Goal: Download file/media

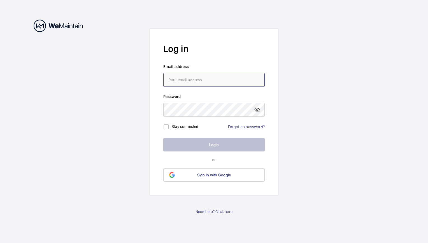
type input "[EMAIL_ADDRESS][DOMAIN_NAME]"
click at [232, 79] on input "[EMAIL_ADDRESS][DOMAIN_NAME]" at bounding box center [213, 80] width 101 height 14
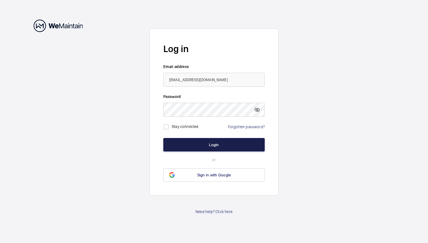
click at [198, 142] on button "Login" at bounding box center [213, 144] width 101 height 13
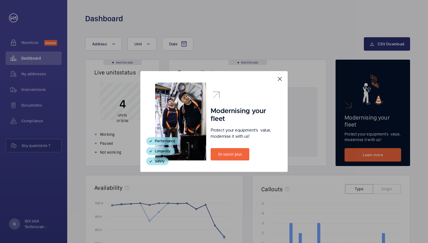
click at [282, 80] on mat-icon at bounding box center [279, 79] width 7 height 7
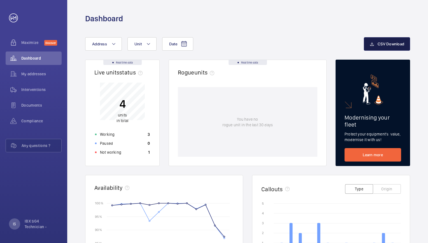
click at [372, 46] on mat-icon "button" at bounding box center [372, 44] width 4 height 7
click at [29, 109] on div "Documents" at bounding box center [34, 105] width 56 height 13
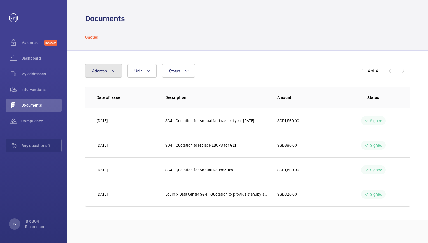
click at [118, 71] on button "Address" at bounding box center [103, 70] width 37 height 13
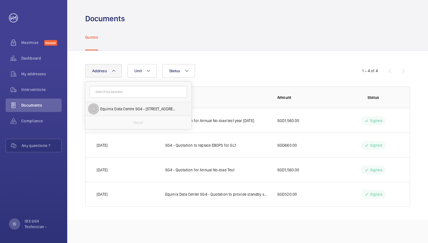
click at [96, 107] on input "Equinix Data Centre SG4 - [STREET_ADDRESS][PERSON_NAME]" at bounding box center [93, 108] width 11 height 11
checkbox input "true"
click at [155, 70] on button "Unit" at bounding box center [145, 70] width 29 height 13
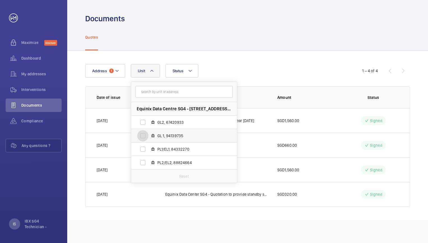
click at [144, 136] on input "GL 1, 94139735" at bounding box center [142, 135] width 11 height 11
checkbox input "true"
click at [197, 71] on button "Status" at bounding box center [185, 70] width 33 height 13
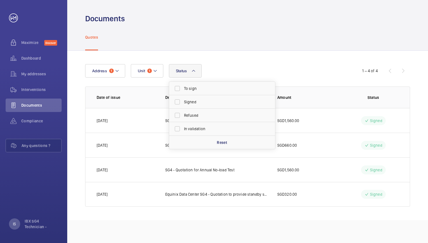
click at [227, 69] on div "Address 1 Unit 1 Status To sign Signed Refused In validation Reset" at bounding box center [214, 70] width 258 height 13
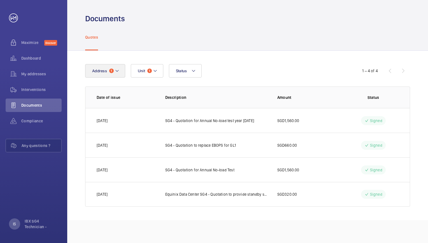
click at [119, 65] on button "Address 1" at bounding box center [105, 70] width 40 height 13
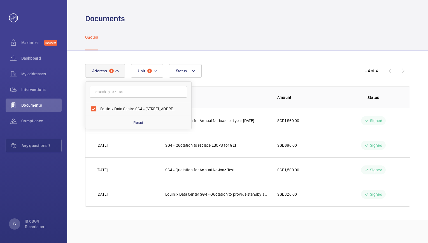
click at [234, 67] on div "Address [STREET_ADDRESS][PERSON_NAME] Reset Unit 1 Status" at bounding box center [214, 70] width 258 height 13
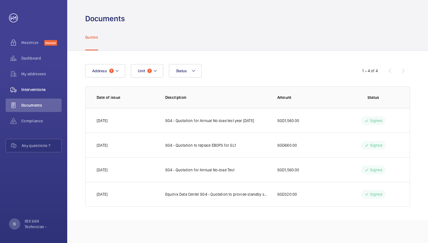
click at [45, 92] on span "Interventions" at bounding box center [41, 90] width 40 height 6
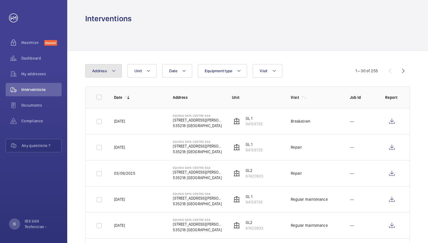
click at [114, 75] on button "Address" at bounding box center [103, 70] width 37 height 13
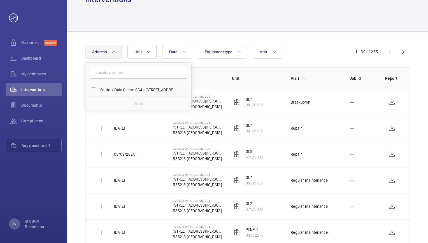
scroll to position [20, 0]
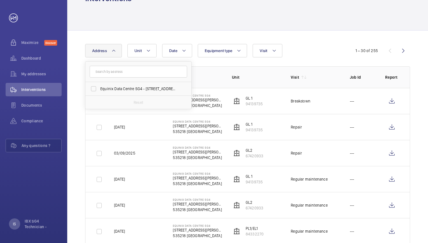
click at [234, 28] on div at bounding box center [247, 17] width 325 height 27
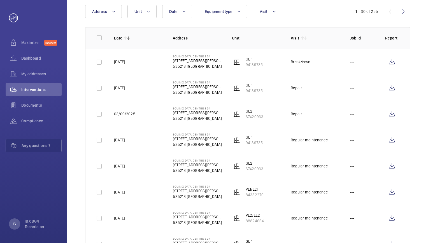
scroll to position [0, 0]
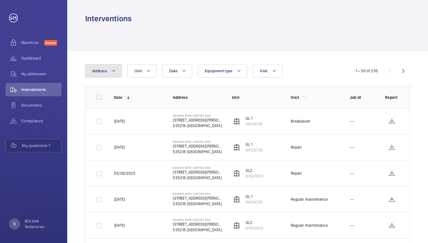
click at [115, 71] on button "Address" at bounding box center [103, 70] width 37 height 13
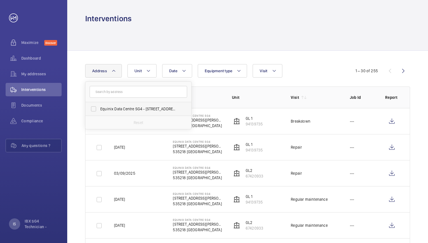
click at [113, 109] on span "Equinix Data Centre SG4 - [STREET_ADDRESS][PERSON_NAME]" at bounding box center [138, 109] width 77 height 6
click at [99, 109] on input "Equinix Data Centre SG4 - [STREET_ADDRESS][PERSON_NAME]" at bounding box center [93, 108] width 11 height 11
checkbox input "true"
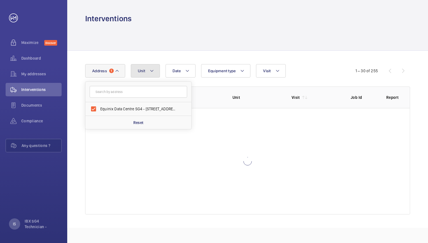
click at [150, 72] on mat-icon at bounding box center [151, 70] width 4 height 7
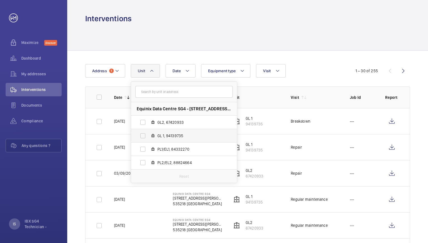
click at [177, 135] on span "GL 1, 94139735" at bounding box center [189, 136] width 65 height 6
click at [148, 135] on input "GL 1, 94139735" at bounding box center [142, 135] width 11 height 11
checkbox input "true"
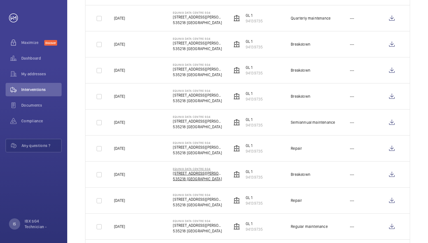
scroll to position [652, 0]
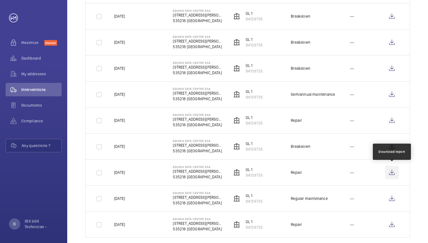
click at [391, 173] on wm-front-icon-button at bounding box center [391, 172] width 13 height 13
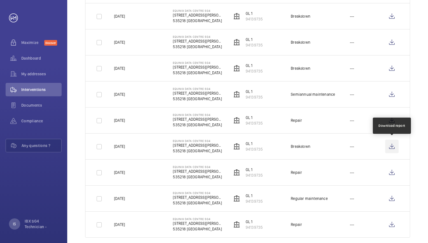
click at [393, 146] on wm-front-icon-button at bounding box center [391, 146] width 13 height 13
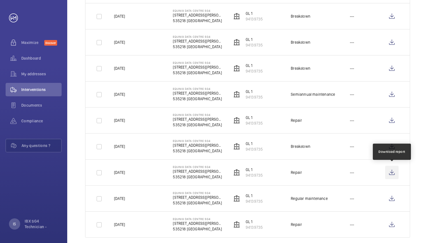
click at [389, 170] on wm-front-icon-button at bounding box center [391, 172] width 13 height 13
drag, startPoint x: 390, startPoint y: 171, endPoint x: 418, endPoint y: 177, distance: 28.4
click at [392, 172] on wm-front-icon-button at bounding box center [391, 172] width 13 height 13
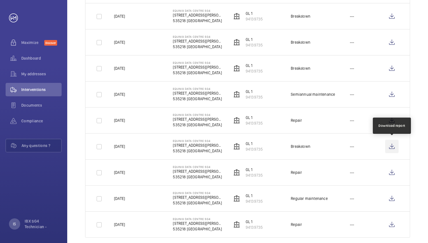
click at [392, 145] on wm-front-icon-button at bounding box center [391, 146] width 13 height 13
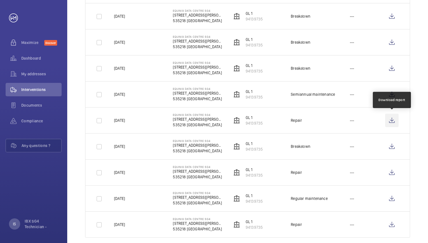
click at [391, 117] on wm-front-icon-button at bounding box center [391, 120] width 13 height 13
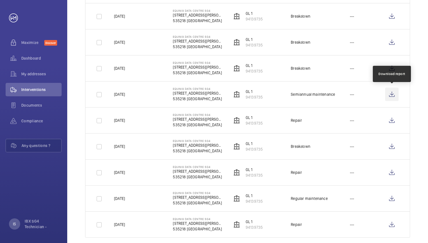
click at [392, 94] on wm-front-icon-button at bounding box center [391, 94] width 13 height 13
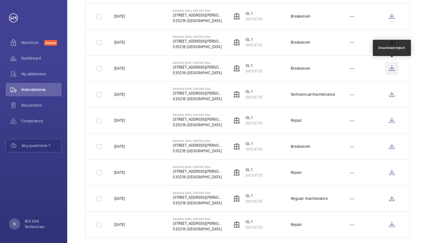
click at [393, 67] on wm-front-icon-button at bounding box center [391, 68] width 13 height 13
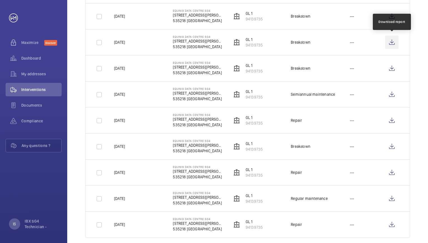
click at [392, 41] on wm-front-icon-button at bounding box center [391, 42] width 13 height 13
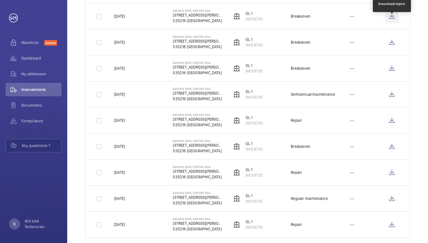
click at [388, 15] on wm-front-icon-button at bounding box center [391, 16] width 13 height 13
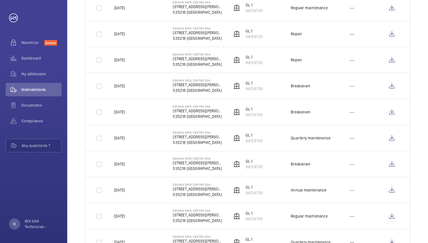
scroll to position [428, 0]
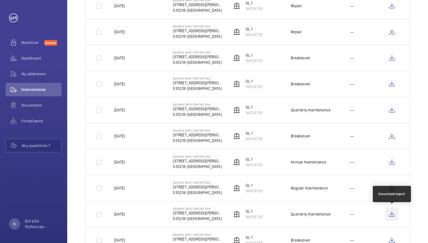
click at [393, 211] on wm-front-icon-button at bounding box center [391, 213] width 13 height 13
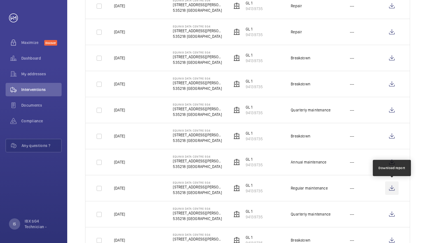
click at [394, 192] on wm-front-icon-button at bounding box center [391, 187] width 13 height 13
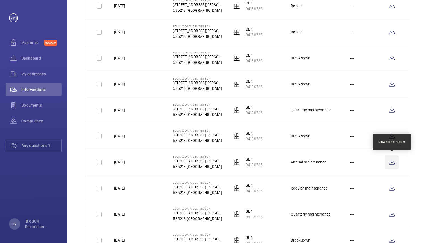
click at [394, 160] on wm-front-icon-button at bounding box center [391, 161] width 13 height 13
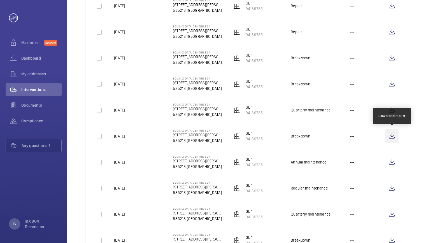
click at [393, 136] on wm-front-icon-button at bounding box center [391, 135] width 13 height 13
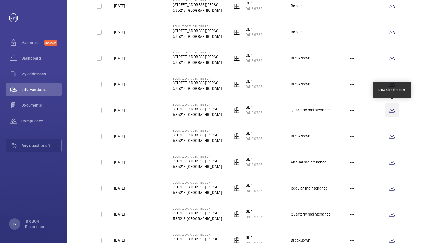
click at [395, 109] on wm-front-icon-button at bounding box center [391, 109] width 13 height 13
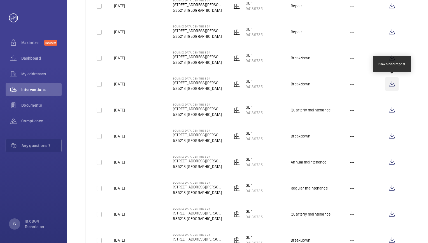
click at [392, 83] on wm-front-icon-button at bounding box center [391, 83] width 13 height 13
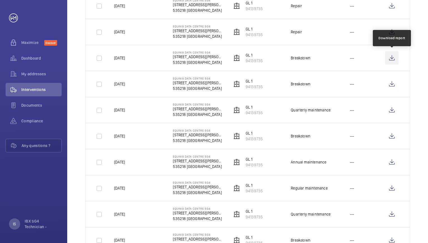
click at [391, 56] on wm-front-icon-button at bounding box center [391, 57] width 13 height 13
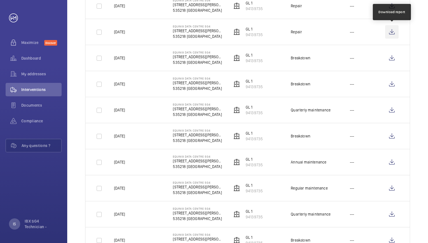
click at [389, 34] on wm-front-icon-button at bounding box center [391, 31] width 13 height 13
click at [391, 6] on wm-front-icon-button at bounding box center [391, 5] width 13 height 13
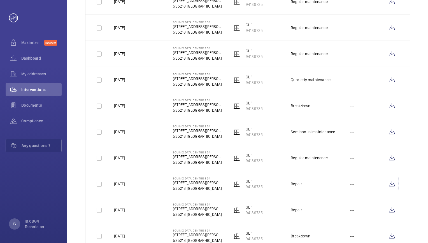
scroll to position [252, 0]
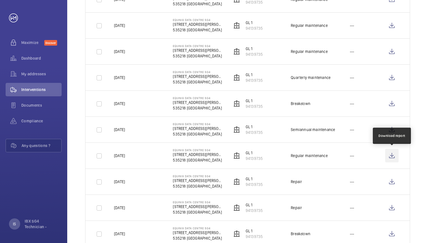
click at [394, 155] on wm-front-icon-button at bounding box center [391, 155] width 13 height 13
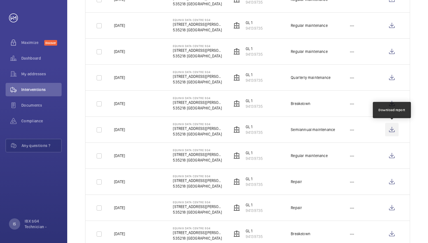
click at [389, 129] on wm-front-icon-button at bounding box center [391, 129] width 13 height 13
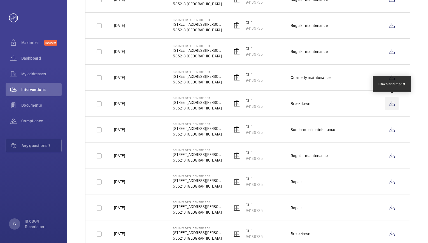
click at [390, 105] on wm-front-icon-button at bounding box center [391, 103] width 13 height 13
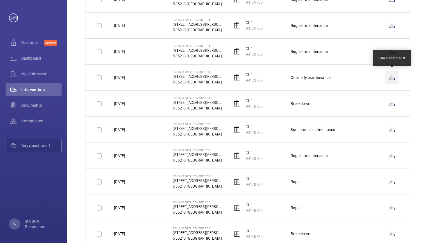
click at [389, 77] on wm-front-icon-button at bounding box center [391, 77] width 13 height 13
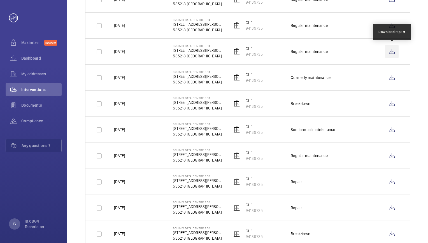
click at [392, 51] on wm-front-icon-button at bounding box center [391, 51] width 13 height 13
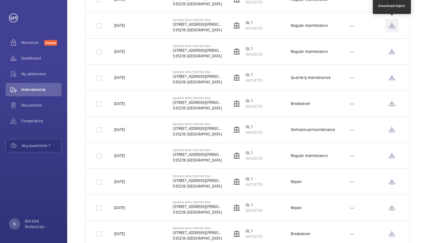
click at [390, 27] on wm-front-icon-button at bounding box center [391, 25] width 13 height 13
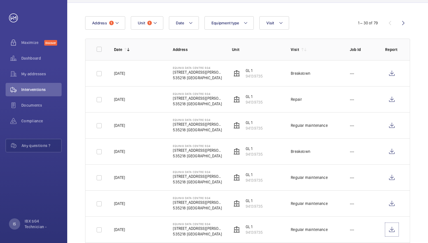
scroll to position [56, 0]
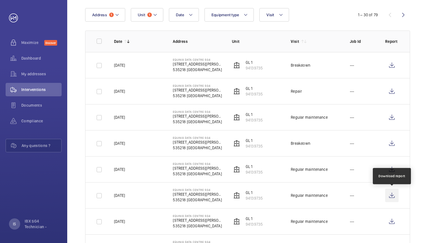
click at [393, 197] on wm-front-icon-button at bounding box center [391, 195] width 13 height 13
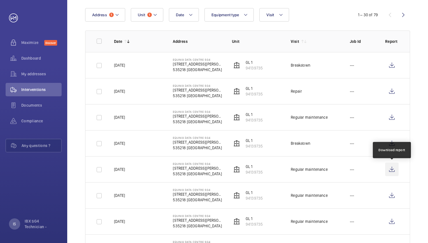
click at [394, 169] on wm-front-icon-button at bounding box center [391, 169] width 13 height 13
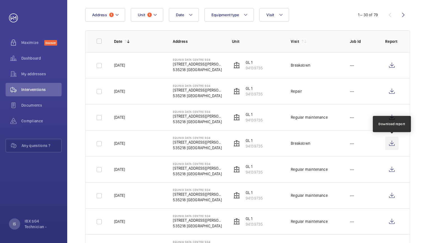
click at [393, 141] on wm-front-icon-button at bounding box center [391, 143] width 13 height 13
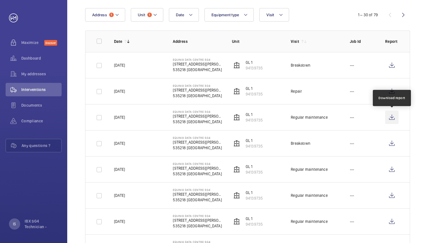
click at [388, 117] on wm-front-icon-button at bounding box center [391, 117] width 13 height 13
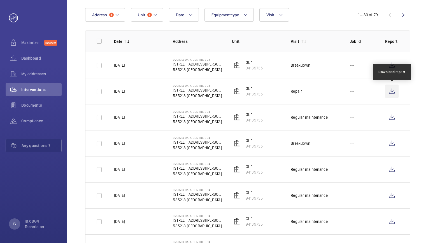
click at [394, 94] on wm-front-icon-button at bounding box center [391, 91] width 13 height 13
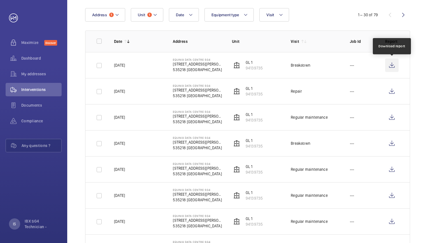
click at [393, 65] on wm-front-icon-button at bounding box center [391, 65] width 13 height 13
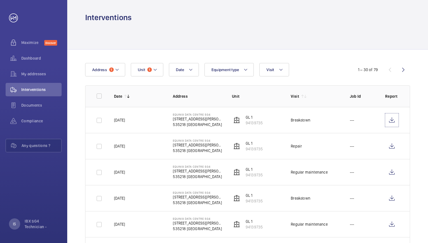
scroll to position [0, 0]
